Goal: Task Accomplishment & Management: Use online tool/utility

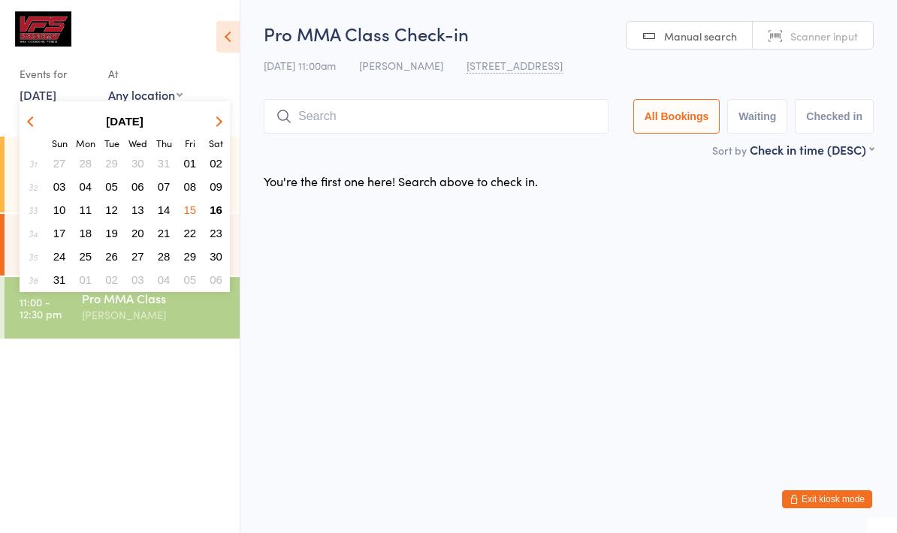
click at [328, 125] on input "search" at bounding box center [436, 116] width 345 height 35
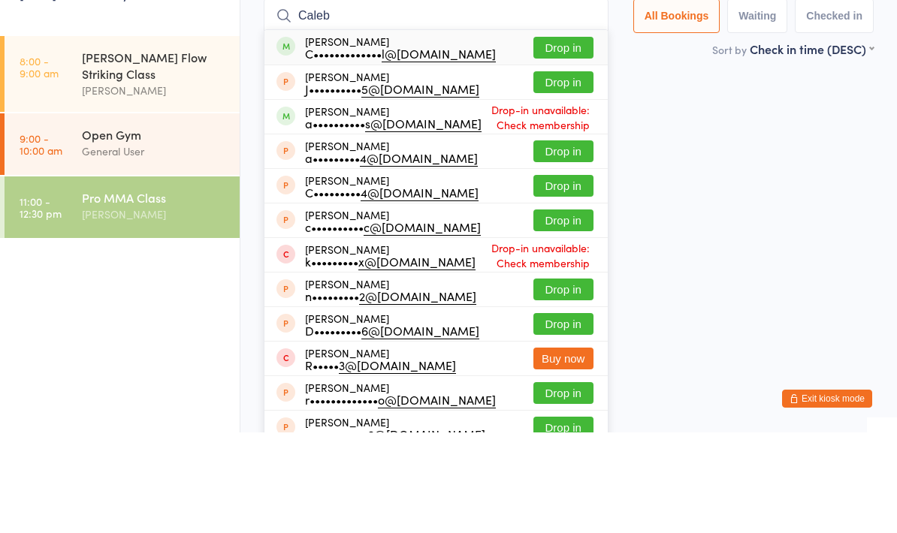
type input "Caleb"
click at [552, 137] on button "Drop in" at bounding box center [563, 148] width 60 height 22
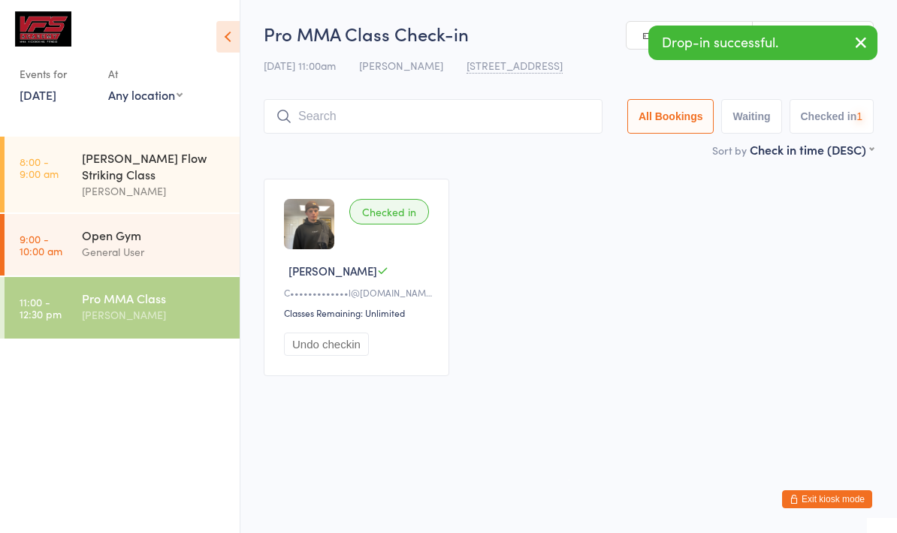
click at [454, 119] on input "search" at bounding box center [433, 116] width 339 height 35
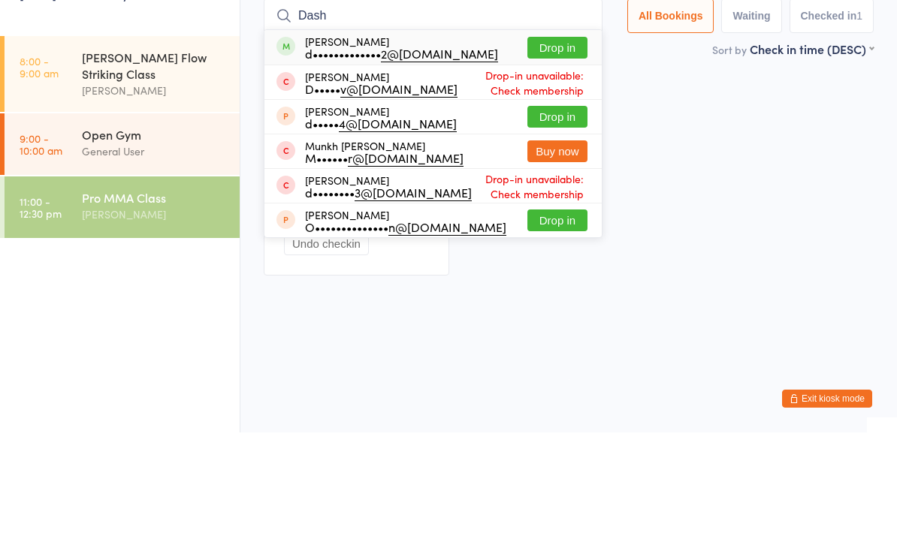
type input "Dash"
click at [557, 137] on button "Drop in" at bounding box center [557, 148] width 60 height 22
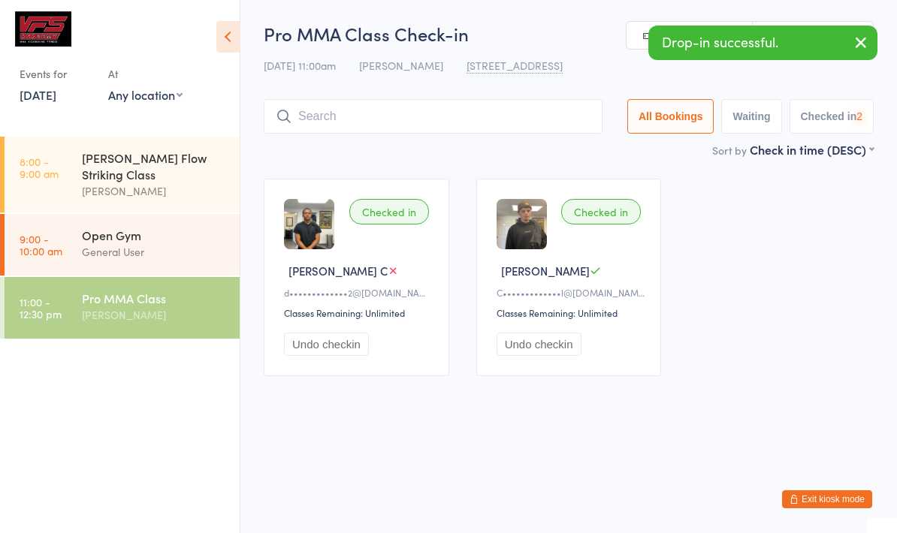
click at [488, 132] on input "search" at bounding box center [433, 116] width 339 height 35
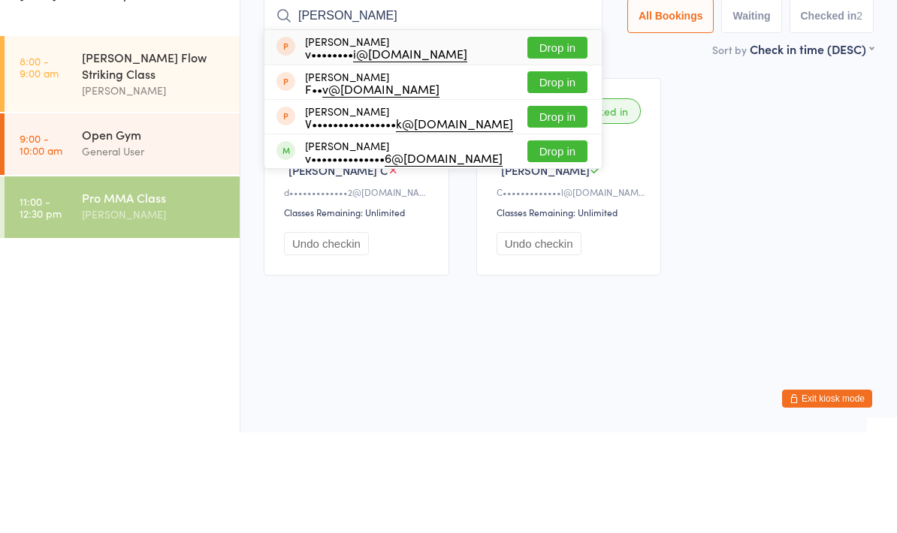
type input "[PERSON_NAME]"
click at [556, 241] on button "Drop in" at bounding box center [557, 252] width 60 height 22
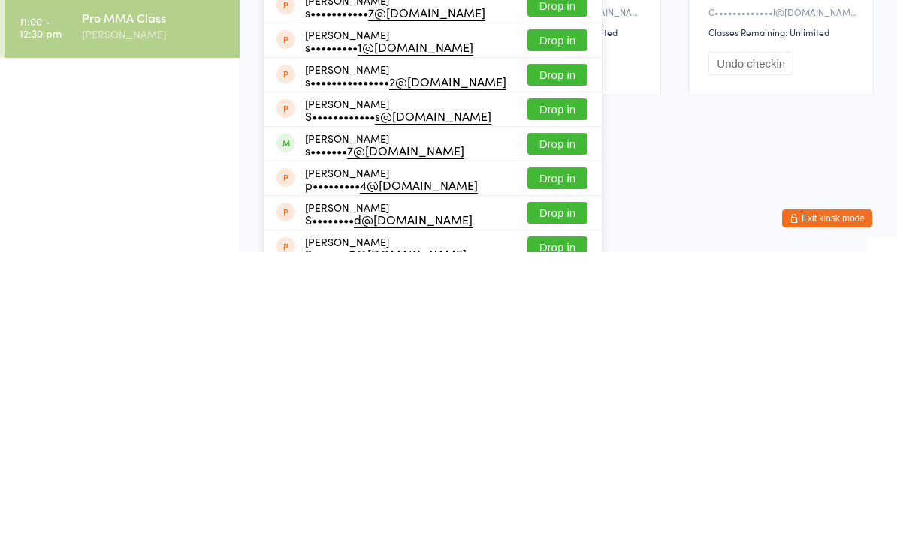
type input "[PERSON_NAME]"
click at [556, 414] on button "Drop in" at bounding box center [557, 425] width 60 height 22
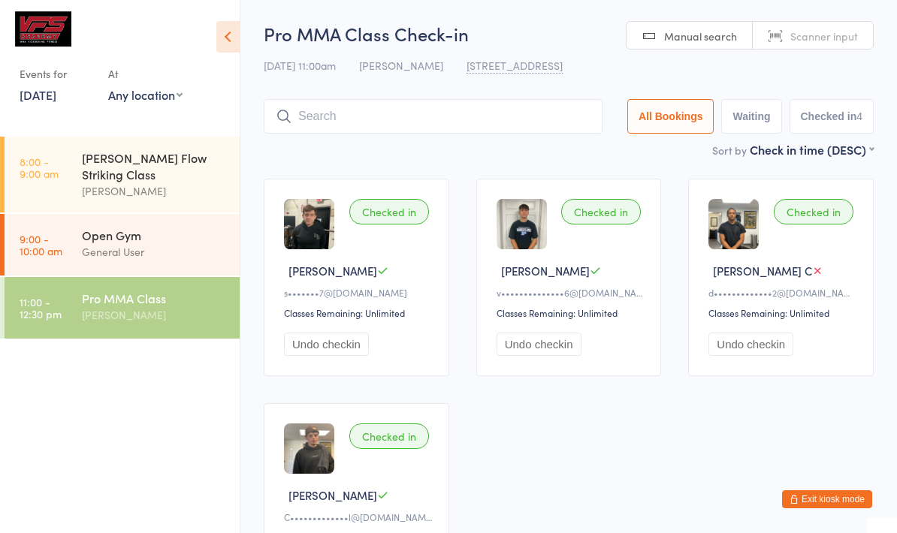
click at [42, 113] on div "Events for [DATE] D Aug, YYYY [DATE] Sun Mon Tue Wed Thu Fri Sat 31 27 28 29 30…" at bounding box center [120, 60] width 240 height 121
click at [48, 91] on link "[DATE]" at bounding box center [38, 94] width 37 height 17
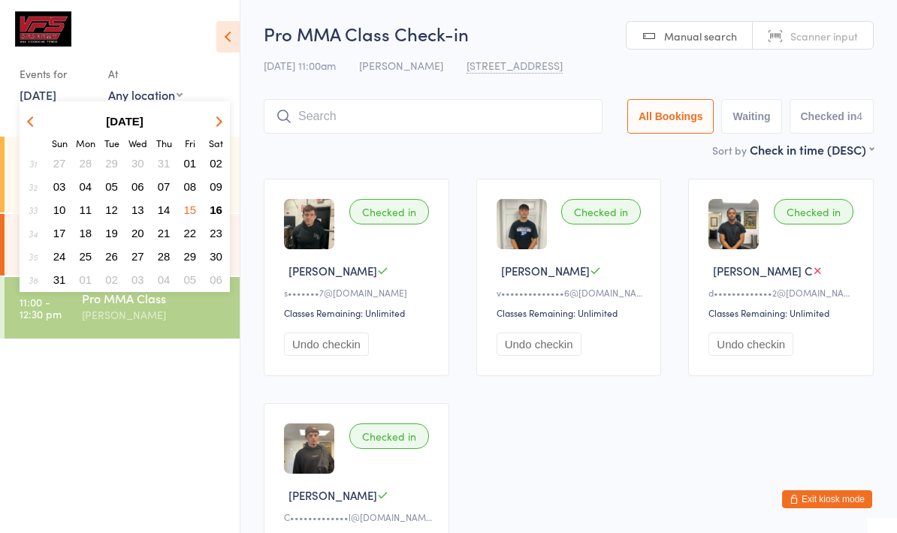
click at [165, 216] on span "14" at bounding box center [164, 210] width 13 height 13
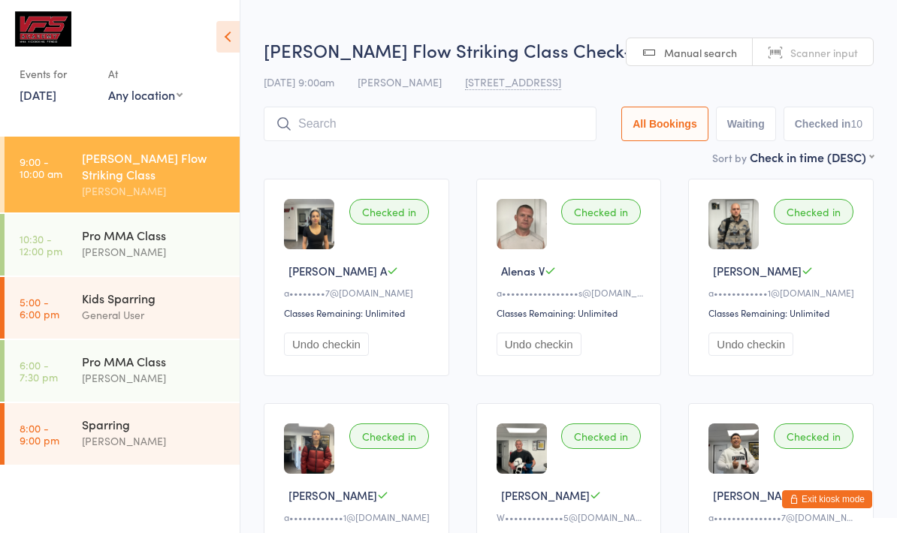
click at [77, 430] on link "8:00 - 9:00 pm Sparring [PERSON_NAME]" at bounding box center [122, 434] width 235 height 62
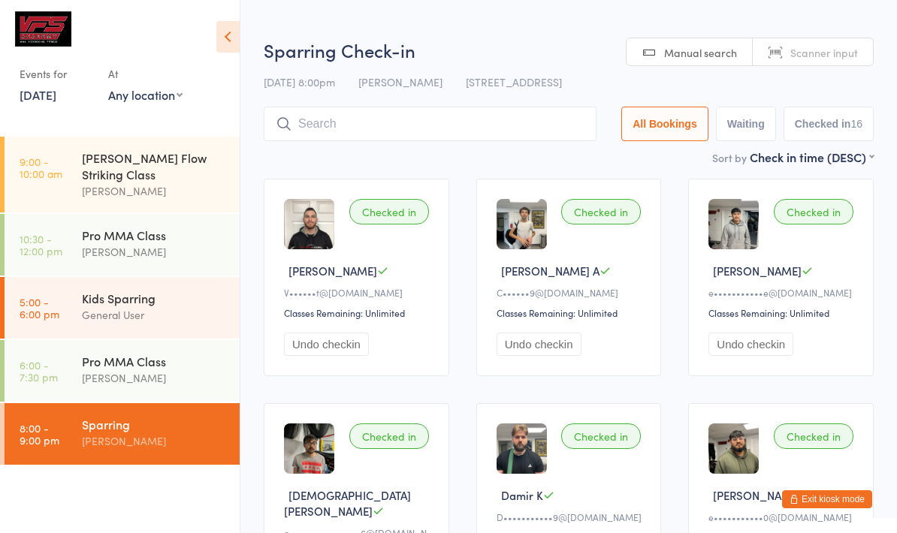
click at [69, 352] on link "6:00 - 7:30 pm Pro MMA Class [PERSON_NAME]" at bounding box center [122, 371] width 235 height 62
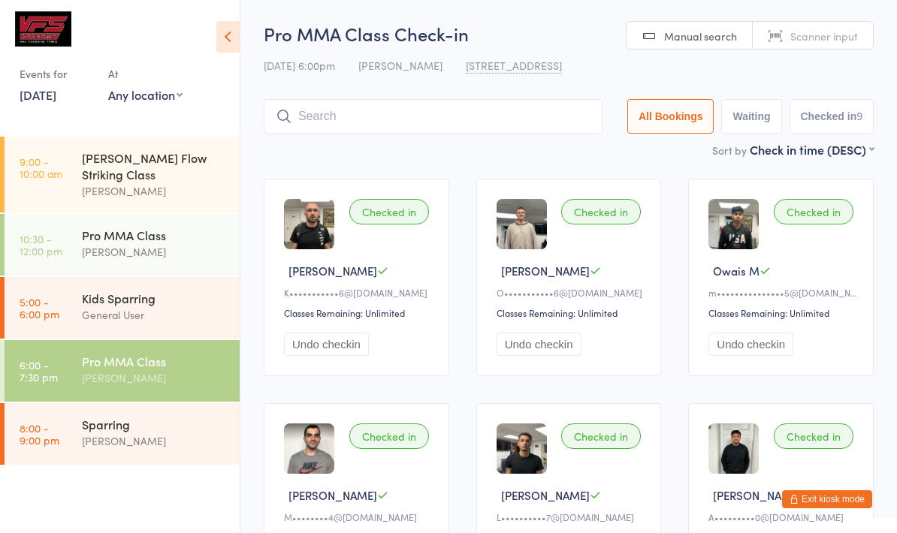
click at [68, 223] on link "10:30 - 12:00 pm Pro MMA Class [PERSON_NAME]" at bounding box center [122, 245] width 235 height 62
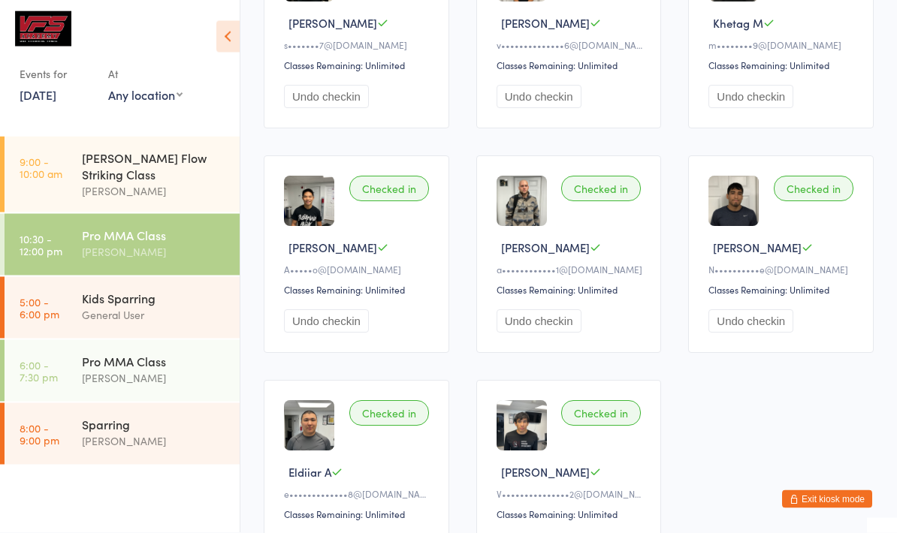
scroll to position [473, 0]
click at [38, 99] on link "[DATE]" at bounding box center [38, 94] width 37 height 17
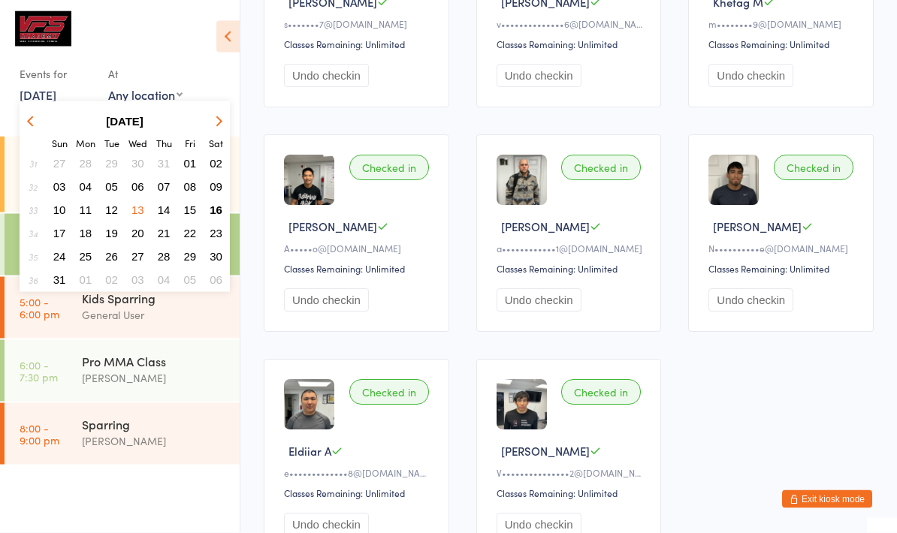
scroll to position [494, 0]
click at [219, 207] on span "16" at bounding box center [216, 210] width 13 height 13
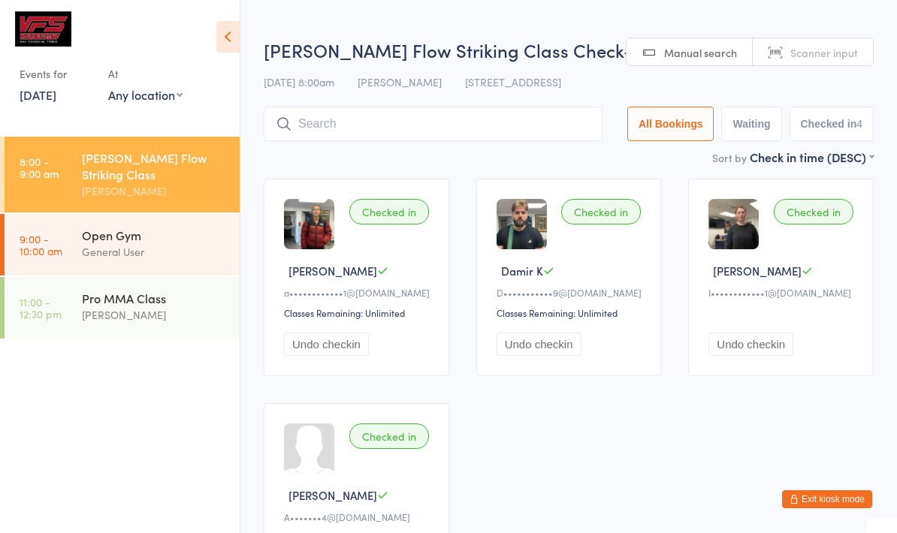
click at [511, 130] on input "search" at bounding box center [433, 124] width 339 height 35
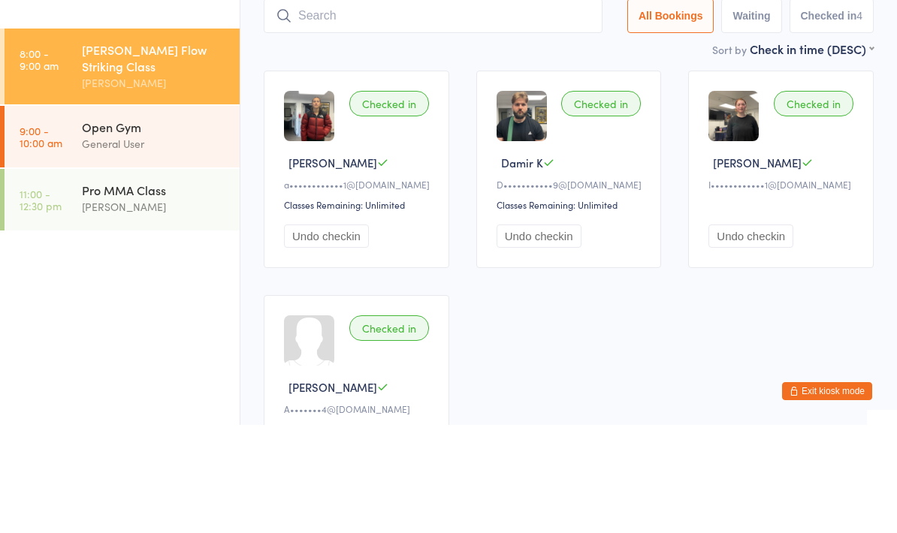
click at [96, 290] on div "Pro MMA Class" at bounding box center [154, 298] width 145 height 17
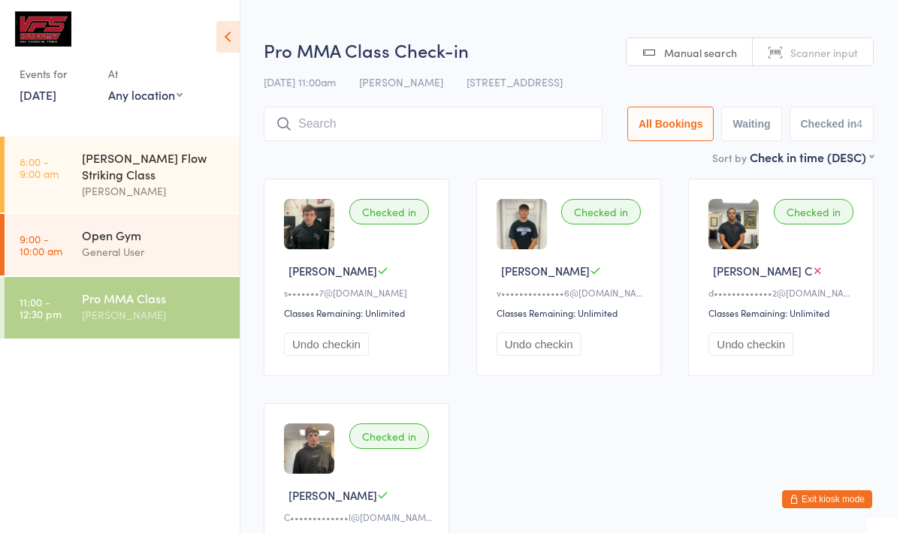
click at [524, 121] on input "search" at bounding box center [433, 124] width 339 height 35
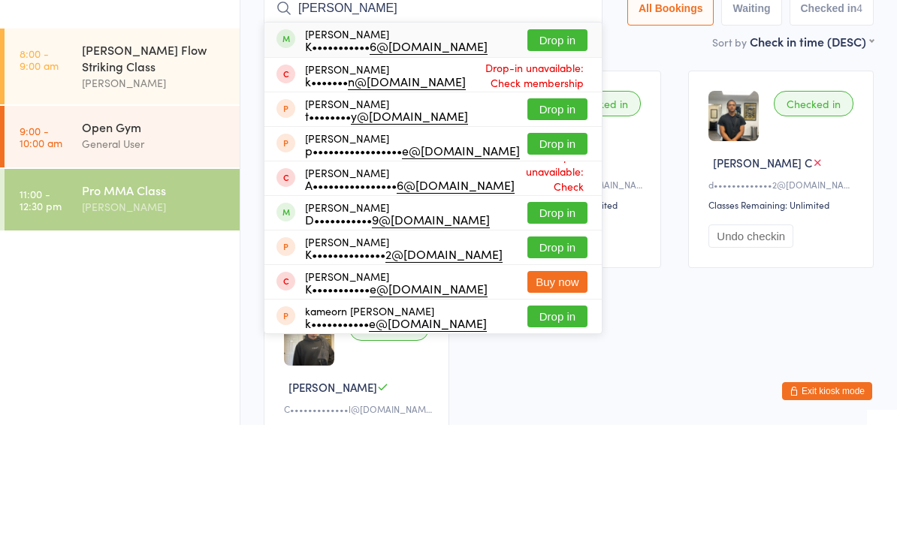
type input "[PERSON_NAME]"
click at [548, 137] on button "Drop in" at bounding box center [557, 148] width 60 height 22
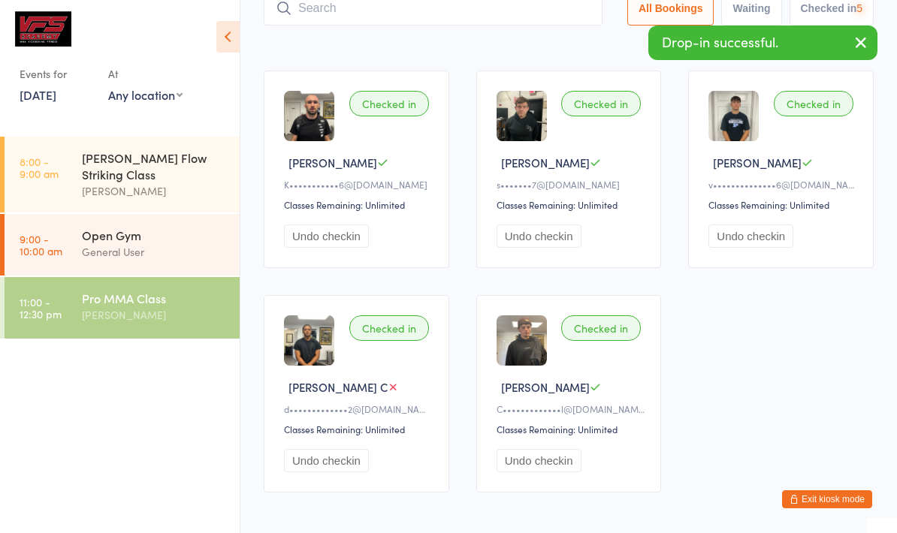
click at [512, 24] on input "search" at bounding box center [433, 8] width 339 height 35
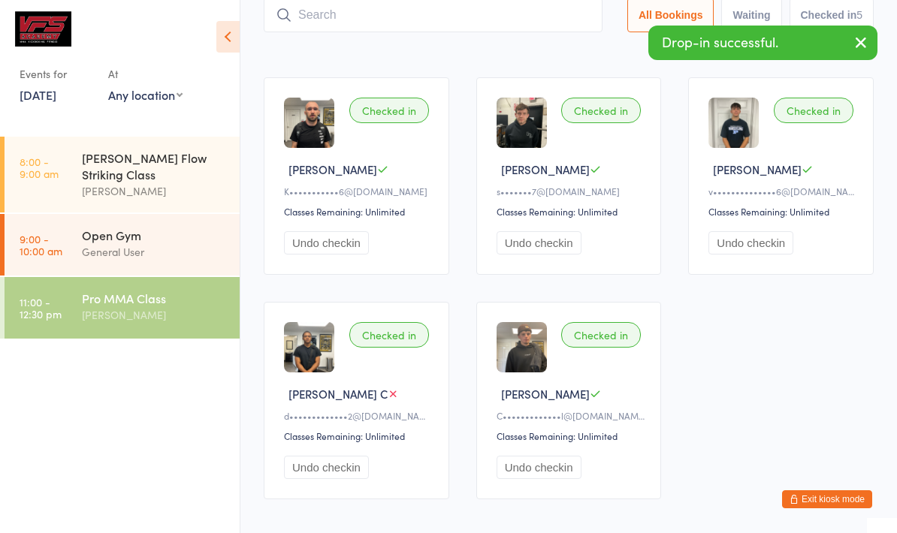
scroll to position [101, 0]
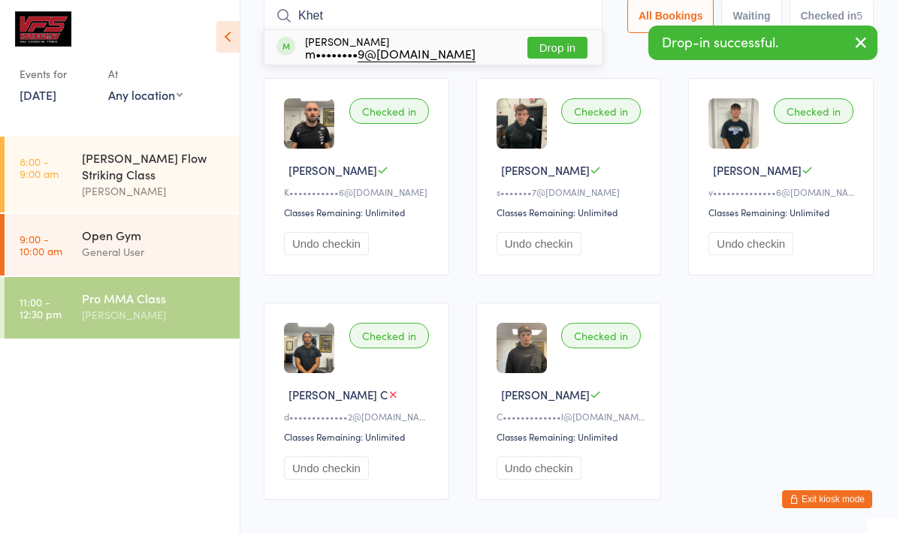
type input "Khet"
click at [550, 47] on button "Drop in" at bounding box center [557, 48] width 60 height 22
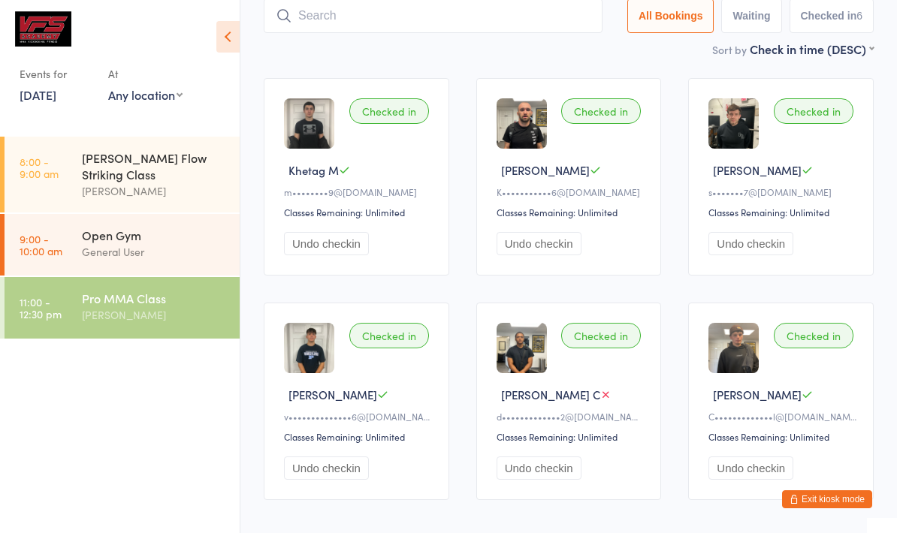
click at [40, 95] on link "[DATE]" at bounding box center [38, 94] width 37 height 17
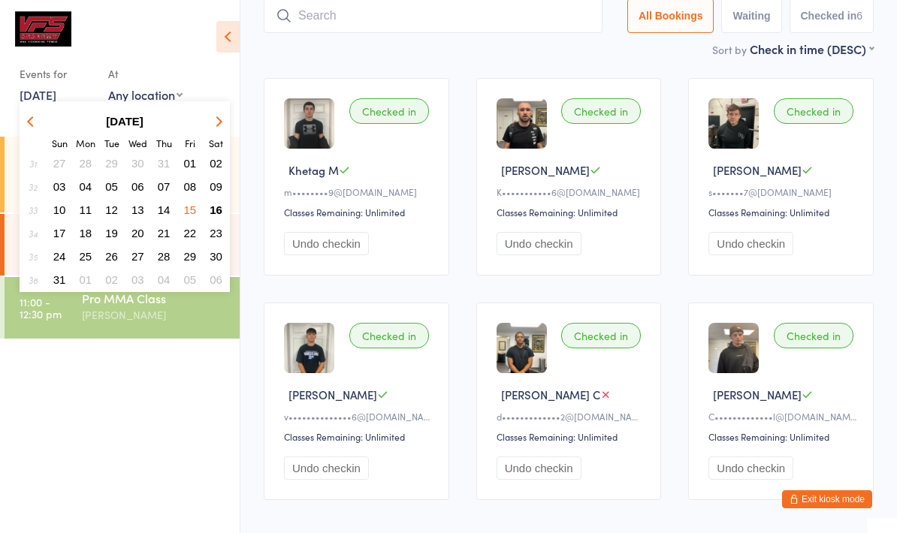
click at [80, 220] on button "11" at bounding box center [85, 210] width 23 height 20
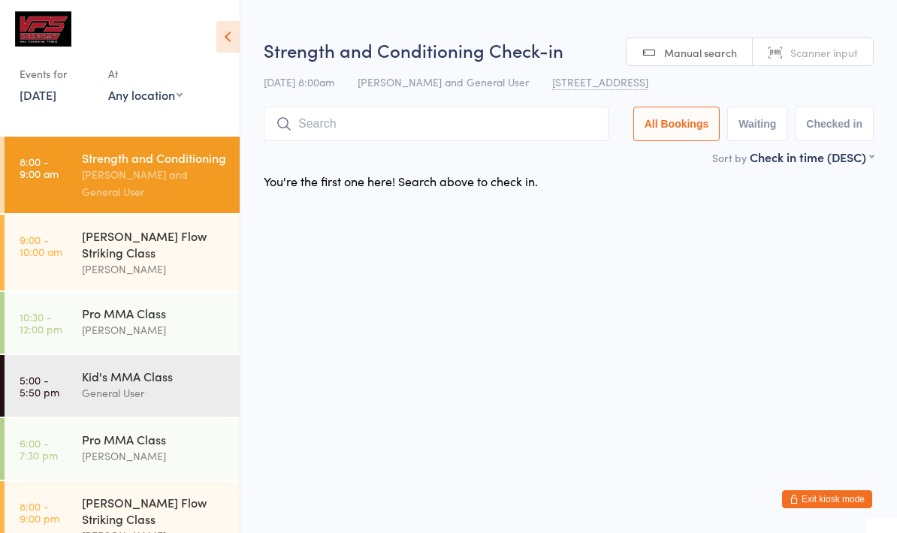
click at [40, 114] on div "Events for [DATE] D Aug, [GEOGRAPHIC_DATA] [DATE] Sun Mon Tue Wed Thu Fri Sat 3…" at bounding box center [120, 60] width 240 height 121
click at [47, 100] on link "[DATE]" at bounding box center [38, 94] width 37 height 17
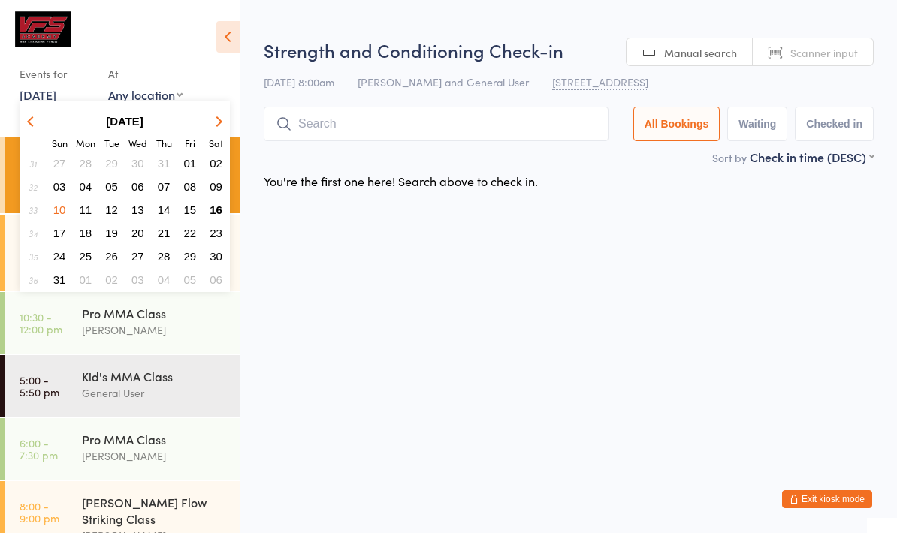
click at [85, 234] on span "18" at bounding box center [86, 233] width 13 height 13
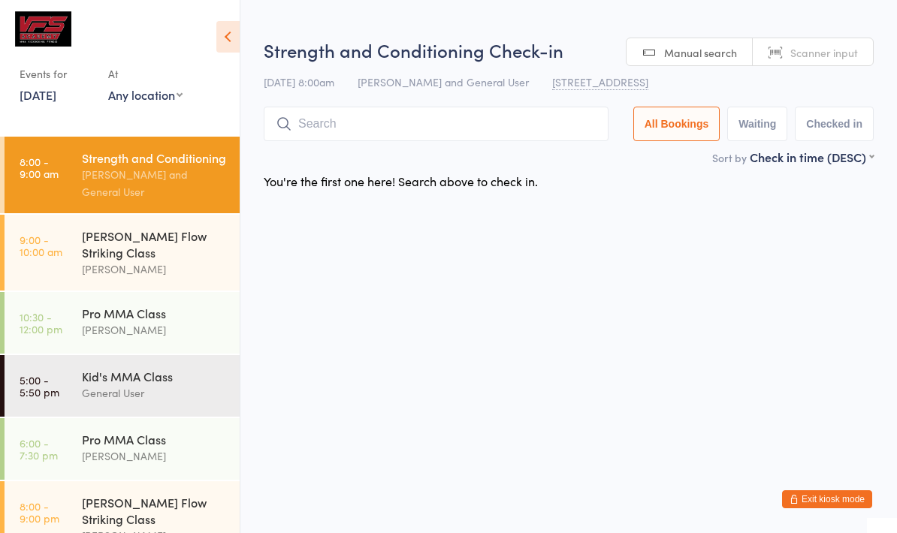
click at [225, 40] on icon at bounding box center [227, 37] width 23 height 32
